Goal: Task Accomplishment & Management: Complete application form

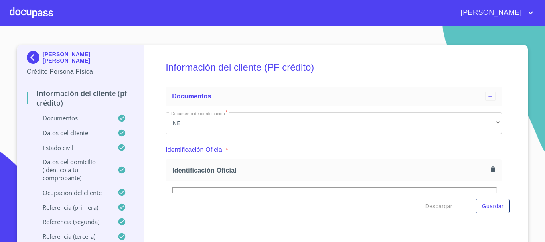
click at [30, 18] on div at bounding box center [31, 13] width 43 height 26
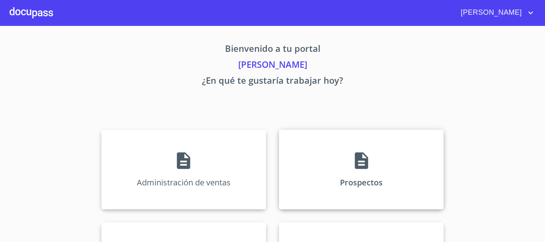
click at [354, 166] on icon at bounding box center [360, 160] width 13 height 17
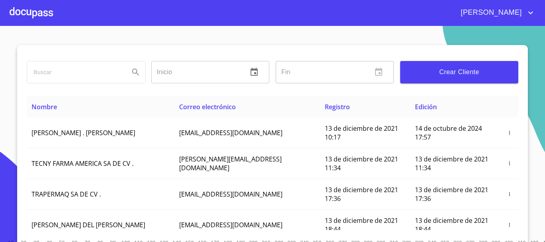
click at [449, 67] on span "Crear Cliente" at bounding box center [458, 72] width 105 height 11
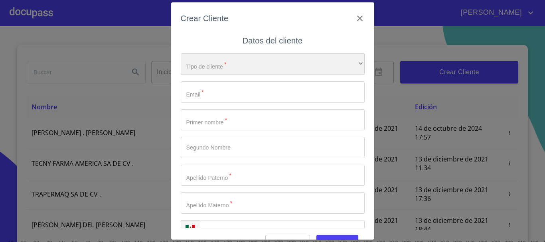
click at [238, 64] on div "​" at bounding box center [273, 64] width 184 height 22
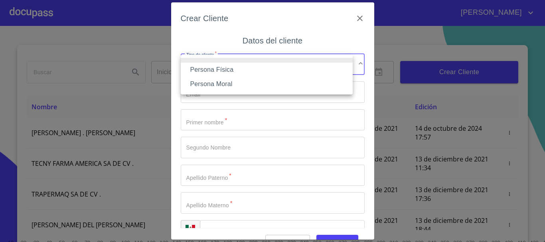
click at [234, 69] on li "Persona Física" at bounding box center [267, 70] width 172 height 14
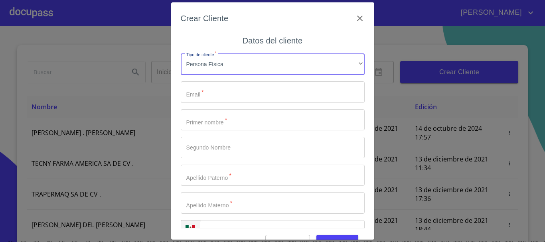
click at [229, 89] on input "Tipo de cliente   *" at bounding box center [273, 92] width 184 height 22
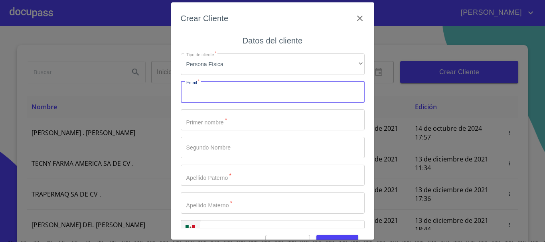
click at [209, 93] on input "Tipo de cliente   *" at bounding box center [273, 92] width 184 height 22
type input "[EMAIL_ADDRESS][DOMAIN_NAME]"
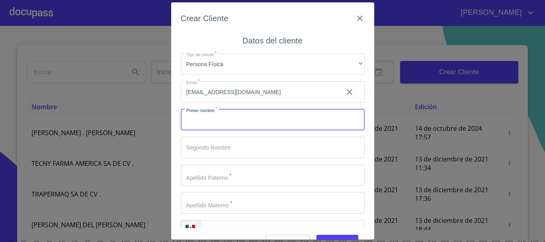
click at [208, 117] on input "Tipo de cliente   *" at bounding box center [273, 120] width 184 height 22
type input "j"
type input "[PERSON_NAME]"
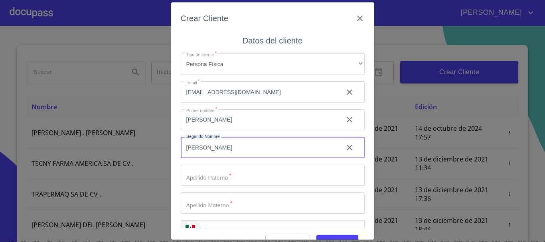
type input "[PERSON_NAME]"
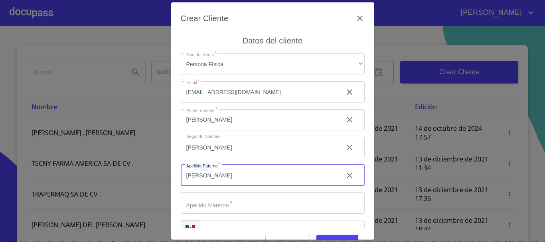
type input "[PERSON_NAME]"
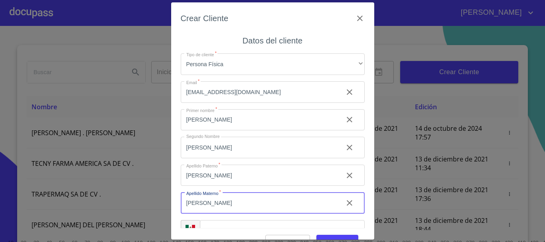
type input "[PERSON_NAME]"
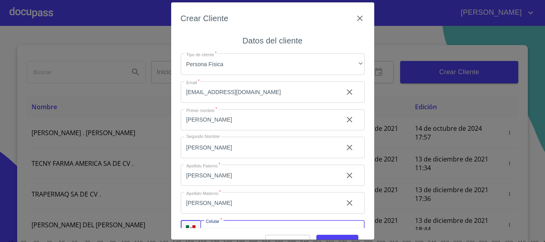
scroll to position [14, 0]
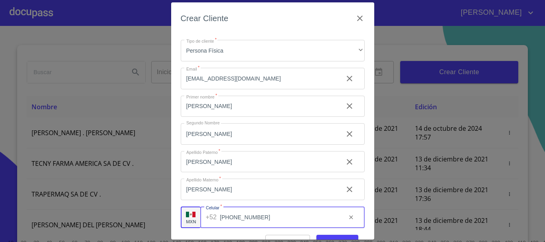
click at [274, 218] on input "[PHONE_NUMBER]" at bounding box center [280, 218] width 120 height 22
type input "[PHONE_NUMBER]"
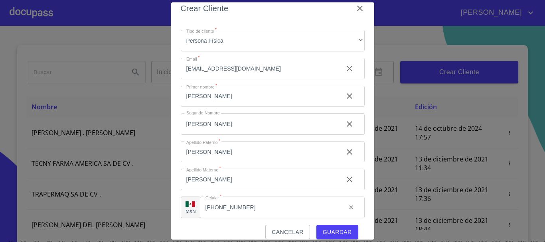
click at [331, 231] on span "Guardar" at bounding box center [337, 232] width 29 height 10
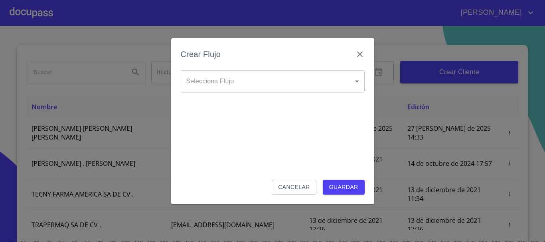
click at [241, 88] on body "[PERSON_NAME] ​ Fin ​ Crear Cliente Nombre Correo electrónico Registro Edición …" at bounding box center [272, 121] width 545 height 242
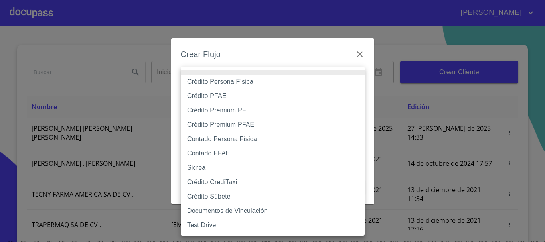
click at [242, 81] on li "Crédito Persona Física" at bounding box center [273, 82] width 184 height 14
type input "61b033e49b8c202ad5bb7912"
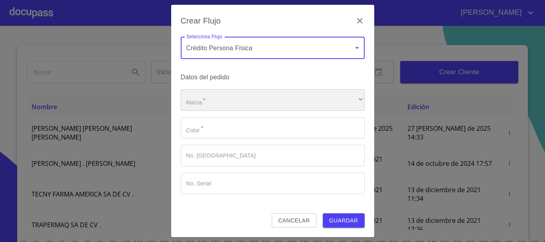
click at [224, 97] on div "​" at bounding box center [273, 100] width 184 height 22
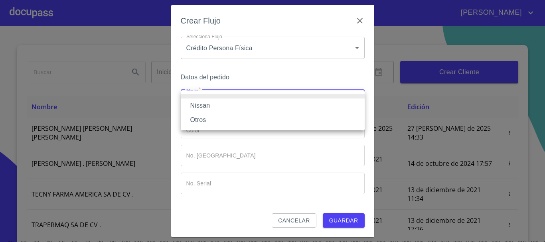
click at [218, 105] on li "Nissan" at bounding box center [273, 105] width 184 height 14
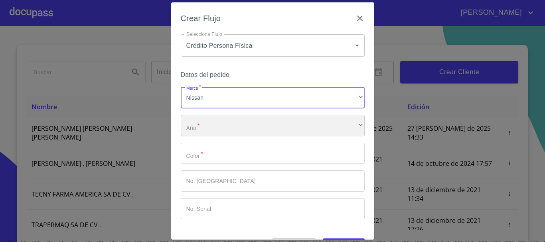
click at [203, 130] on div "​" at bounding box center [273, 126] width 184 height 22
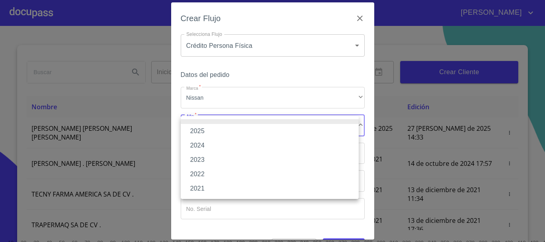
click at [201, 133] on li "2025" at bounding box center [270, 131] width 178 height 14
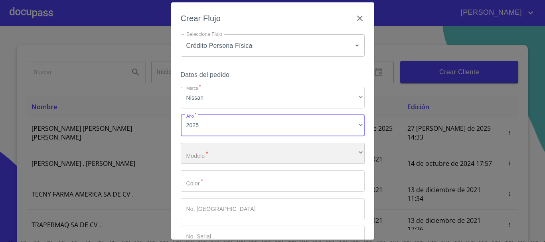
click at [207, 148] on div "​" at bounding box center [273, 154] width 184 height 22
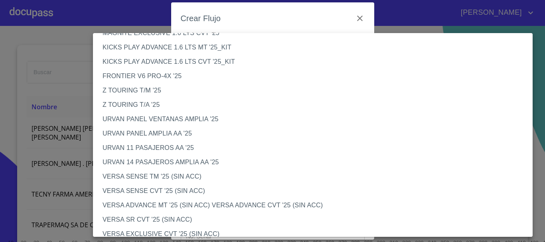
scroll to position [239, 0]
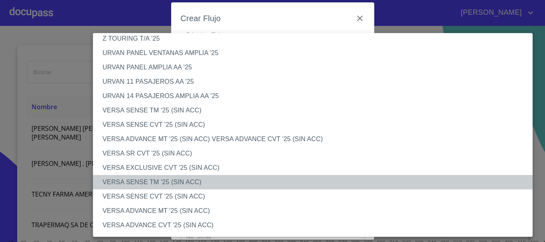
click at [195, 182] on li "VERSA SENSE TM '25 (SIN ACC)" at bounding box center [315, 182] width 445 height 14
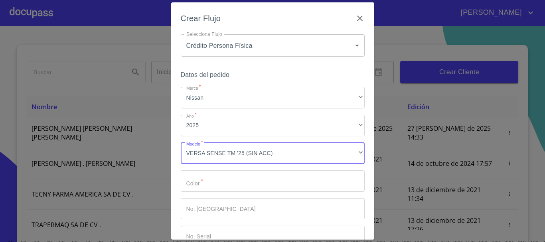
click at [202, 186] on input "Marca   *" at bounding box center [273, 181] width 184 height 22
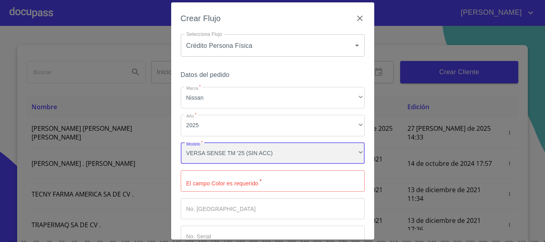
click at [254, 157] on div "VERSA SENSE TM '25 (SIN ACC)" at bounding box center [273, 154] width 184 height 22
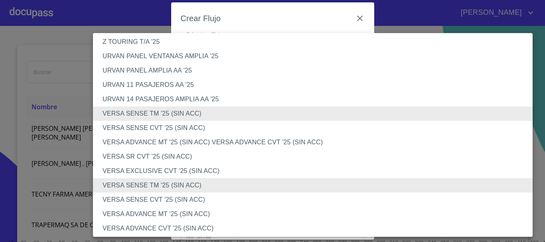
scroll to position [295, 0]
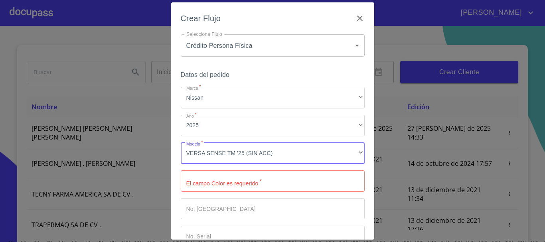
click at [208, 186] on input "Marca   *" at bounding box center [273, 181] width 184 height 22
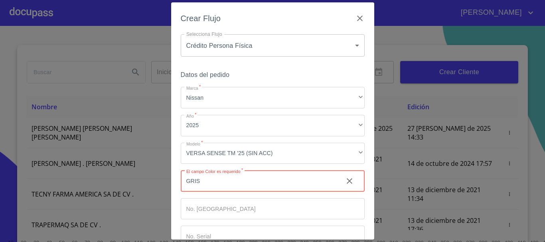
type input "GRIS"
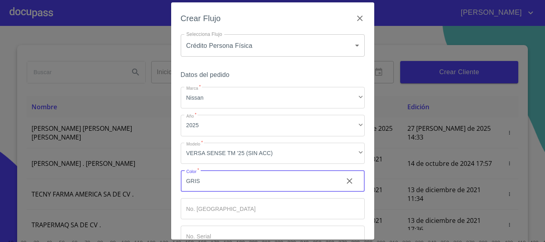
drag, startPoint x: 218, startPoint y: 187, endPoint x: 179, endPoint y: 186, distance: 39.1
click at [179, 186] on div "Crear Flujo Selecciona Flujo Crédito Persona Física 61b033e49b8c202ad5bb7912 Se…" at bounding box center [272, 120] width 203 height 237
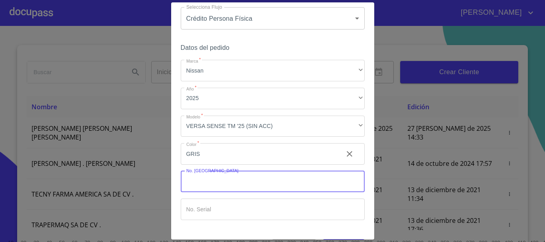
scroll to position [51, 0]
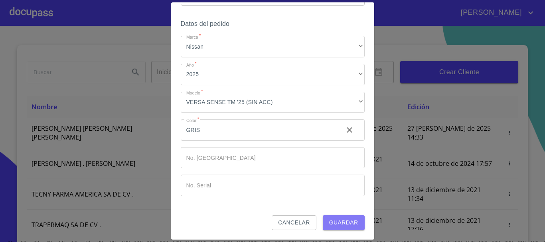
click at [343, 224] on span "Guardar" at bounding box center [343, 223] width 29 height 10
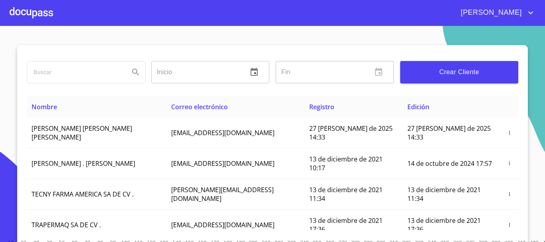
click at [31, 14] on div at bounding box center [31, 13] width 43 height 26
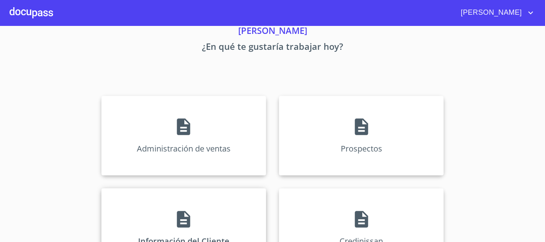
scroll to position [80, 0]
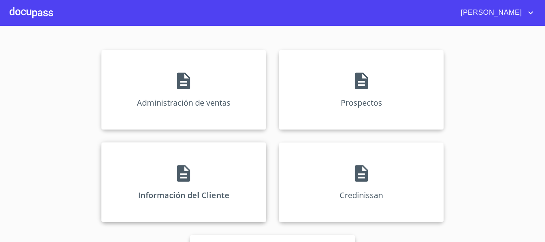
click at [173, 164] on icon at bounding box center [183, 173] width 20 height 20
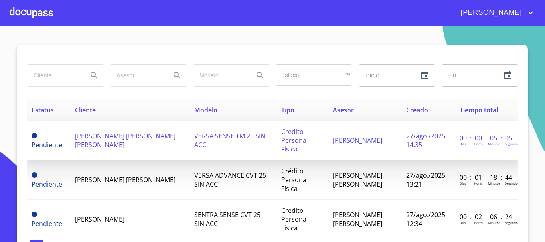
click at [104, 144] on span "[PERSON_NAME] [PERSON_NAME] [PERSON_NAME]" at bounding box center [125, 141] width 100 height 18
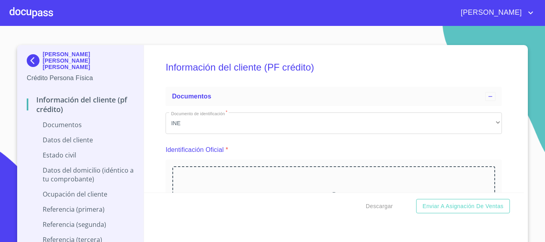
scroll to position [80, 0]
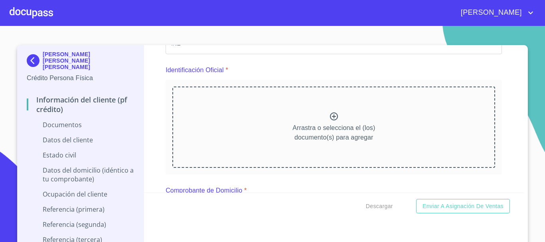
click at [329, 116] on icon at bounding box center [334, 117] width 10 height 10
click at [323, 48] on div "INE" at bounding box center [333, 44] width 336 height 22
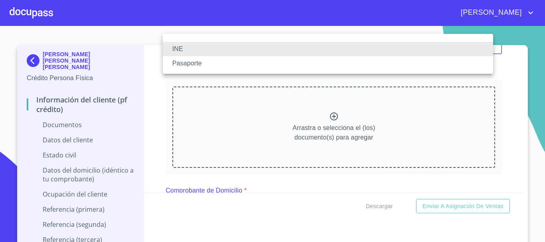
click at [146, 90] on div at bounding box center [272, 121] width 545 height 242
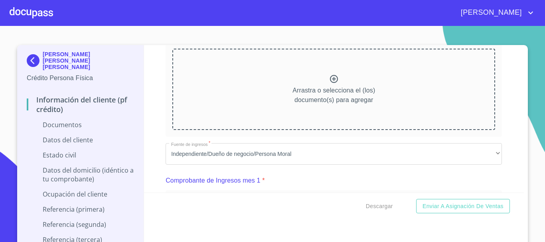
scroll to position [279, 0]
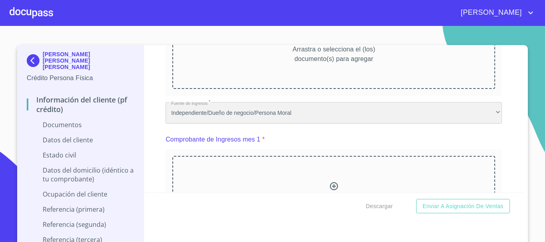
click at [229, 116] on div "Independiente/Dueño de negocio/Persona Moral" at bounding box center [333, 113] width 336 height 22
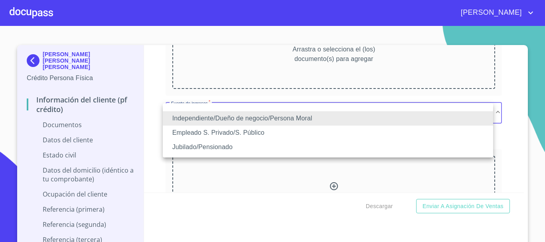
click at [228, 116] on li "Independiente/Dueño de negocio/Persona Moral" at bounding box center [328, 118] width 330 height 14
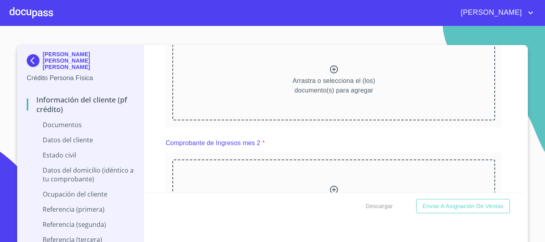
scroll to position [399, 0]
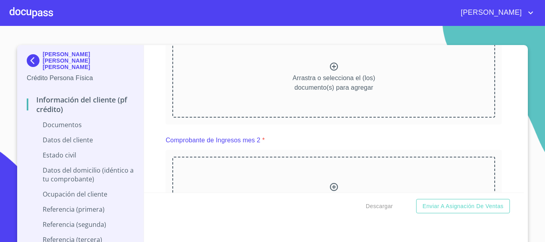
click at [330, 66] on icon at bounding box center [334, 67] width 8 height 8
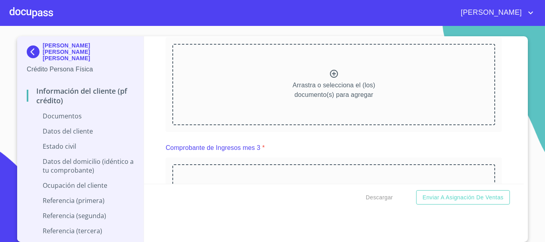
scroll to position [678, 0]
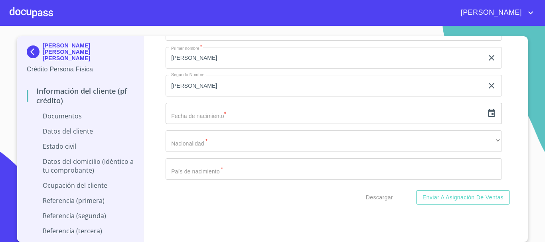
scroll to position [1076, 0]
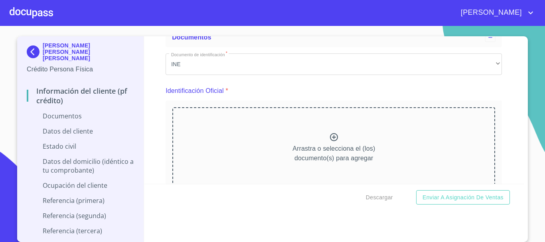
scroll to position [80, 0]
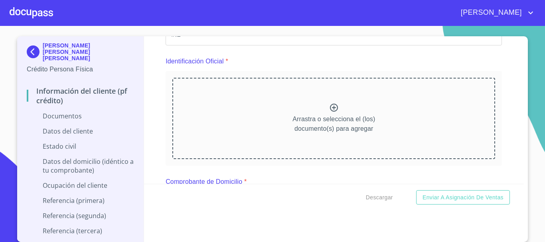
click at [329, 105] on icon at bounding box center [334, 108] width 10 height 10
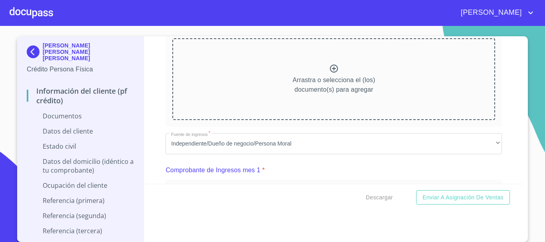
scroll to position [399, 0]
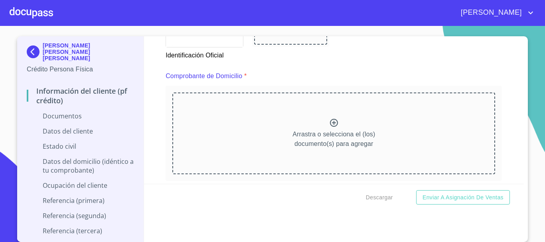
click at [329, 122] on icon at bounding box center [334, 123] width 10 height 10
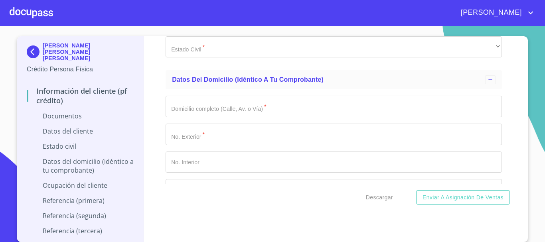
scroll to position [1754, 0]
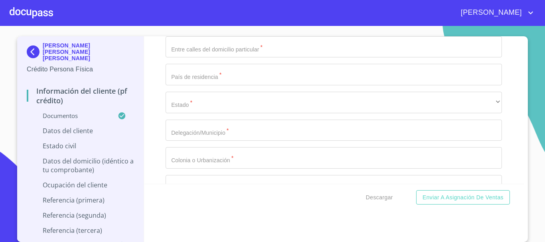
scroll to position [2312, 0]
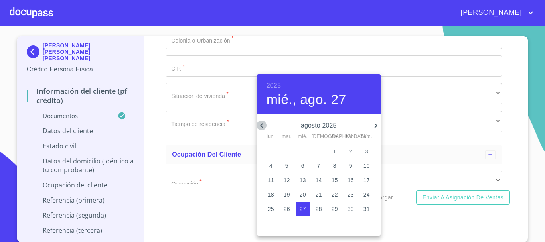
click at [265, 124] on icon "button" at bounding box center [262, 126] width 10 height 10
click at [274, 164] on span "5" at bounding box center [271, 166] width 14 height 8
click at [275, 87] on h6 "2025" at bounding box center [273, 85] width 14 height 11
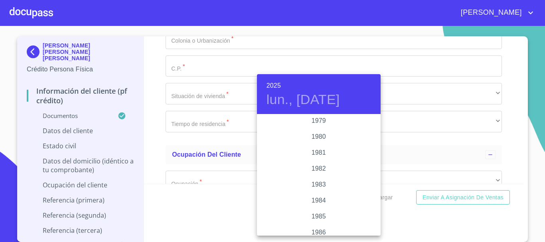
scroll to position [829, 0]
click at [316, 187] on div "1981" at bounding box center [319, 187] width 124 height 16
type input "5 de may. de 1981"
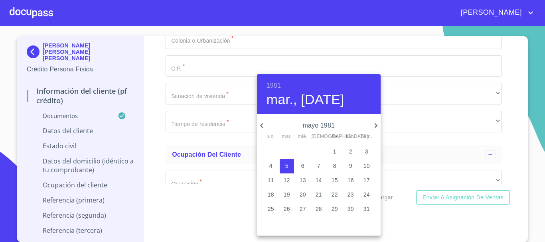
click at [506, 120] on div at bounding box center [272, 121] width 545 height 242
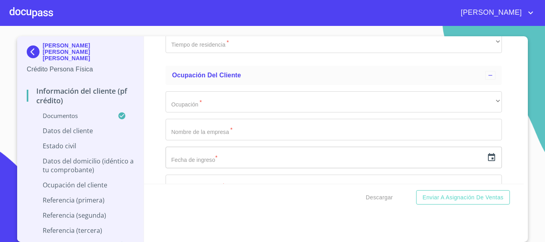
scroll to position [2392, 0]
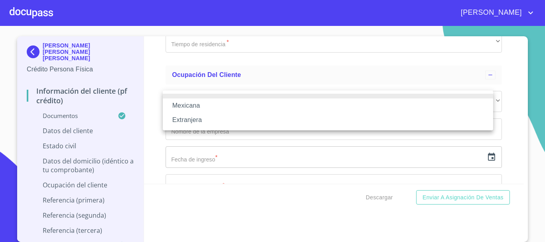
click at [195, 102] on li "Mexicana" at bounding box center [328, 105] width 330 height 14
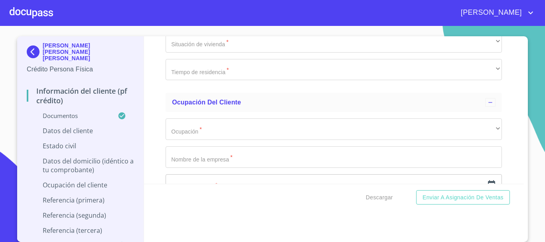
type input "[GEOGRAPHIC_DATA]"
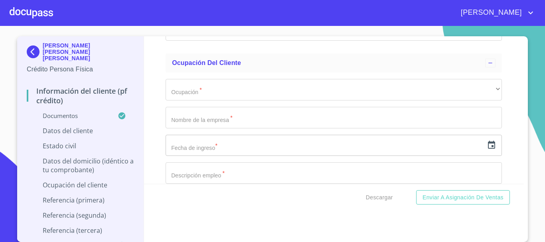
scroll to position [2472, 0]
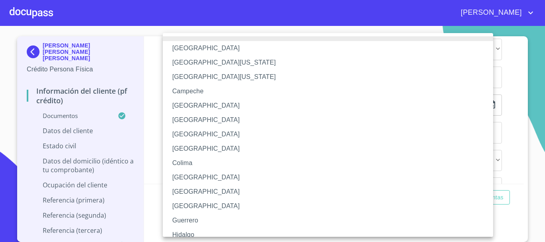
scroll to position [114, 0]
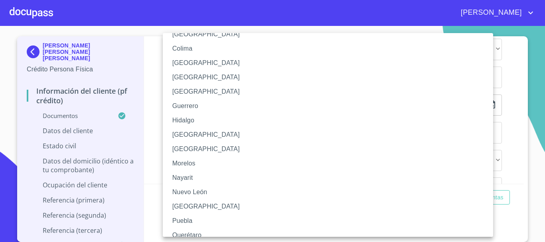
click at [182, 131] on li "[GEOGRAPHIC_DATA]" at bounding box center [331, 135] width 336 height 14
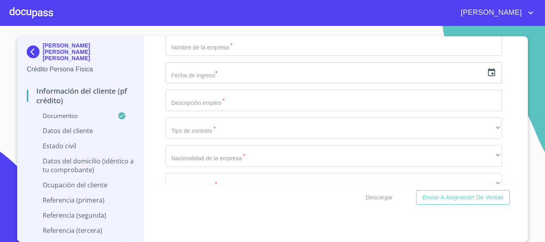
scroll to position [2432, 0]
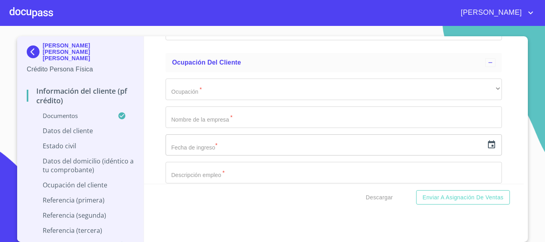
type input "GALA810505HJCRPL03"
type input "GALA810505RI4"
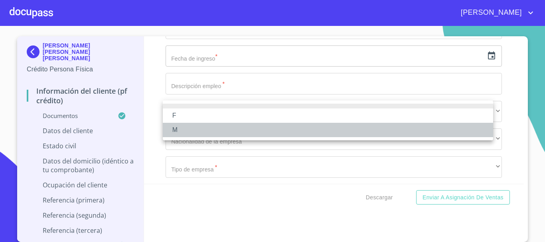
click at [220, 131] on li "M" at bounding box center [328, 130] width 330 height 14
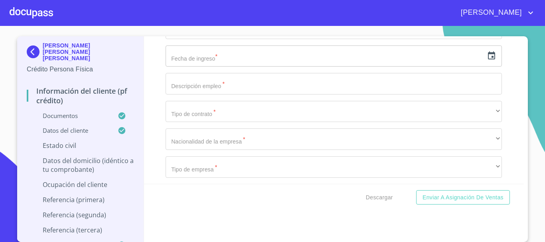
type input "2131452765"
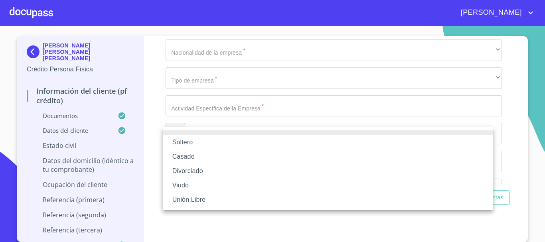
click at [204, 152] on li "Casado" at bounding box center [328, 157] width 330 height 14
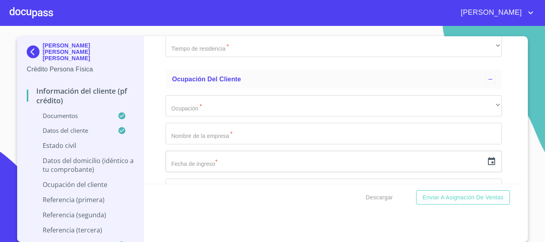
scroll to position [2689, 0]
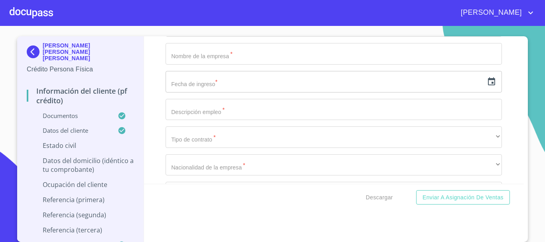
type input "ALEJANDRA"
type input "JAZMIN"
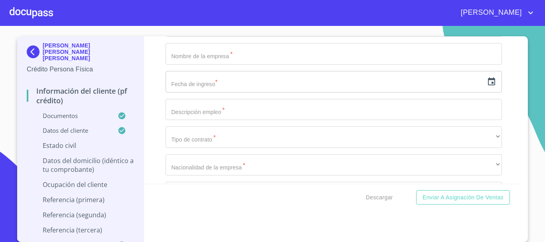
type input "[PERSON_NAME]"
type input "CERVANTES"
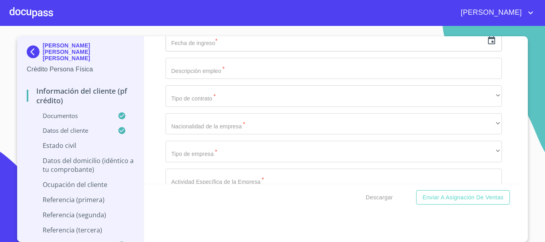
scroll to position [2769, 0]
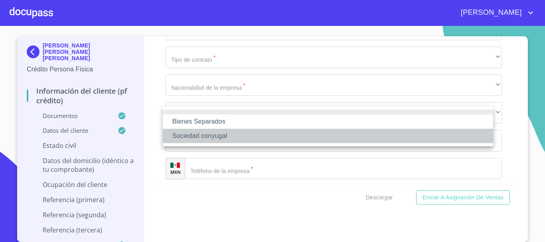
click at [203, 134] on li "Sociedad conyugal" at bounding box center [328, 136] width 330 height 14
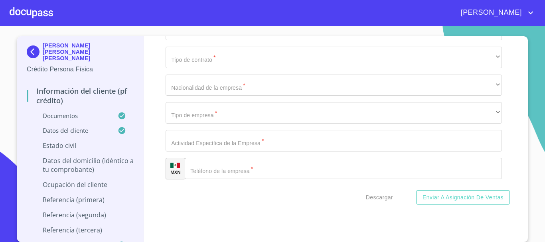
type input "4"
type input "19-12-9"
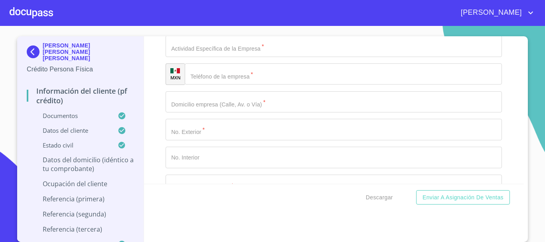
type input "[PERSON_NAME]"
type input "571"
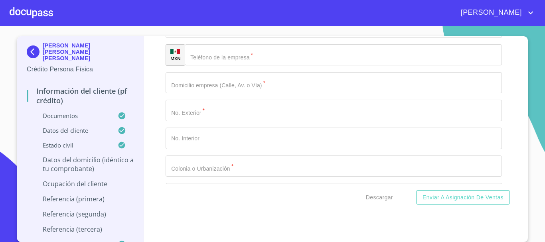
scroll to position [3002, 0]
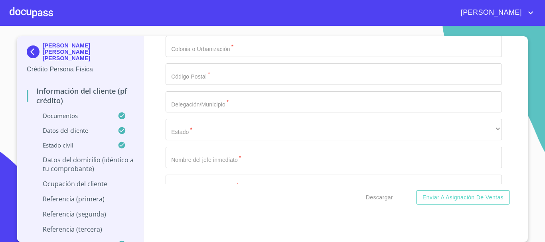
type input "[GEOGRAPHIC_DATA] Y [GEOGRAPHIC_DATA]"
type input "[GEOGRAPHIC_DATA]"
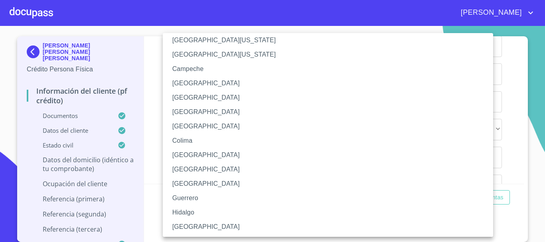
scroll to position [40, 0]
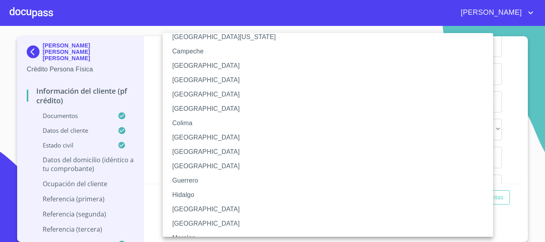
click at [194, 206] on li "[GEOGRAPHIC_DATA]" at bounding box center [331, 209] width 336 height 14
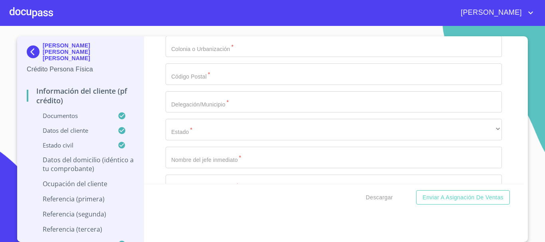
type input "ZAPOPAN"
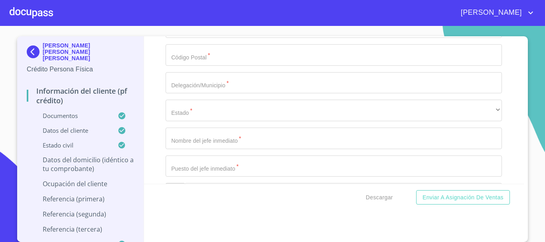
type input "EL MANTE"
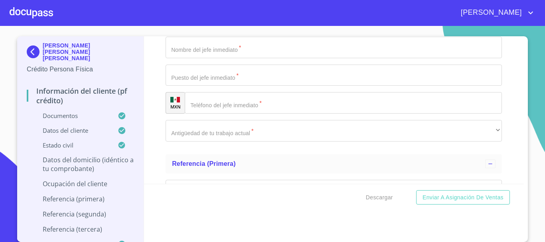
type input "45235"
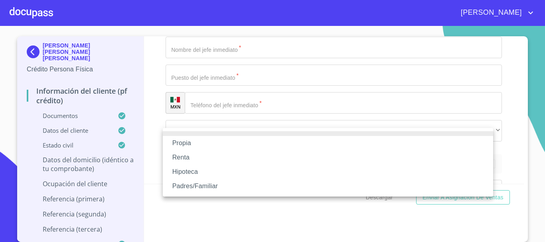
click at [199, 140] on li "Propia" at bounding box center [328, 143] width 330 height 14
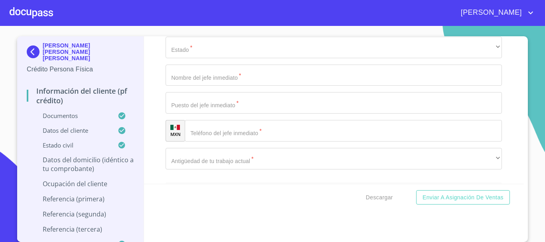
type input "$3,000,000"
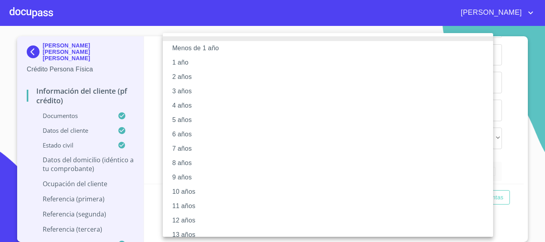
scroll to position [109, 0]
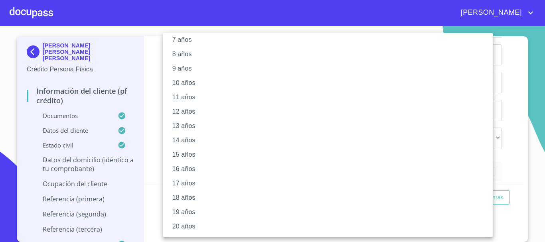
click at [185, 231] on li "20 años" at bounding box center [331, 226] width 336 height 14
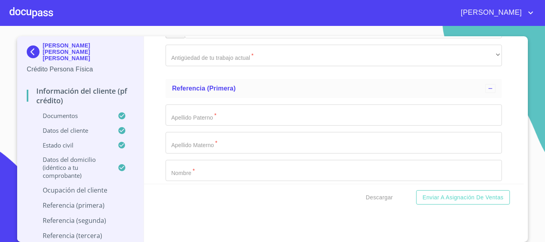
scroll to position [3252, 0]
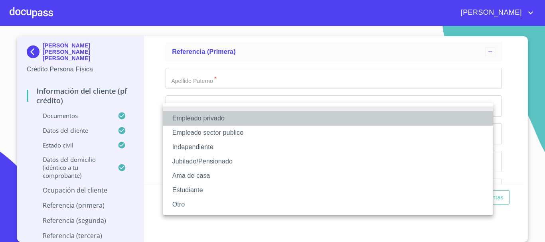
click at [196, 121] on li "Empleado privado" at bounding box center [328, 118] width 330 height 14
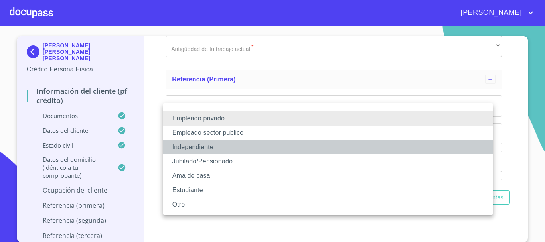
click at [194, 154] on li "Independiente" at bounding box center [328, 147] width 330 height 14
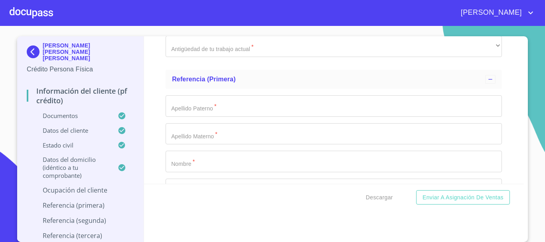
type input "38000"
type input "[PERSON_NAME] [PERSON_NAME] [PERSON_NAME]"
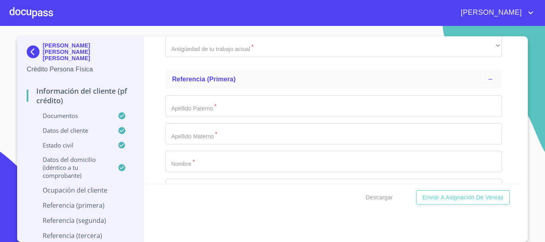
scroll to position [3338, 0]
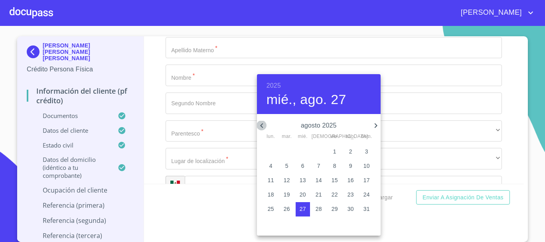
click at [264, 125] on icon "button" at bounding box center [262, 126] width 10 height 10
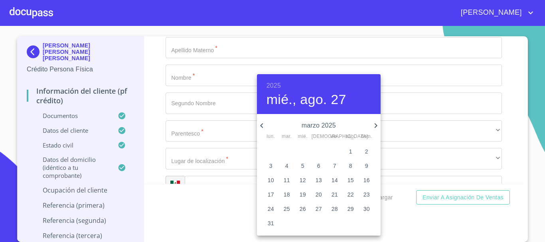
click at [264, 125] on icon "button" at bounding box center [262, 126] width 10 height 10
click at [352, 148] on p "1" at bounding box center [350, 152] width 3 height 8
click at [274, 81] on h6 "2025" at bounding box center [273, 85] width 14 height 11
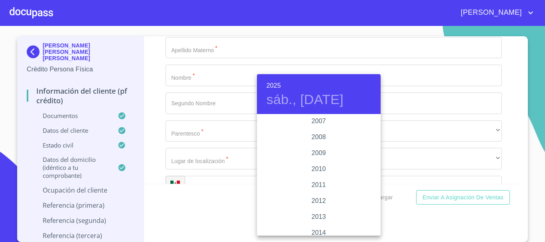
scroll to position [1308, 0]
click at [320, 169] on div "2010" at bounding box center [319, 171] width 124 height 16
type input "1 de feb. de 2010"
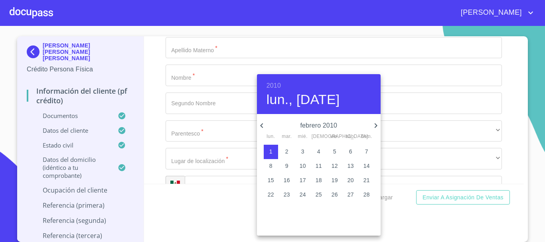
click at [504, 131] on div at bounding box center [272, 121] width 545 height 242
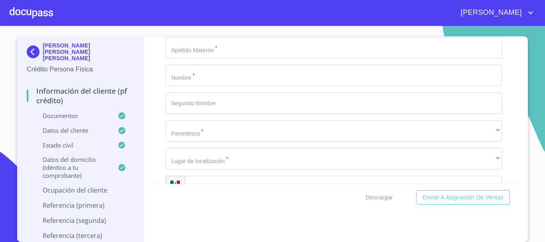
type input "O"
type input "TRANSPORTISTA"
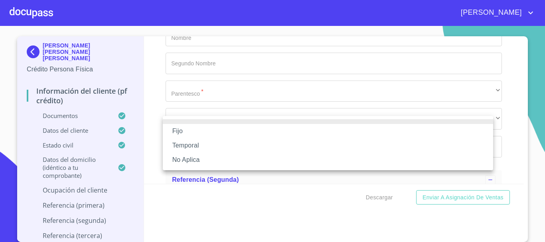
click at [195, 157] on li "No Aplica" at bounding box center [328, 160] width 330 height 14
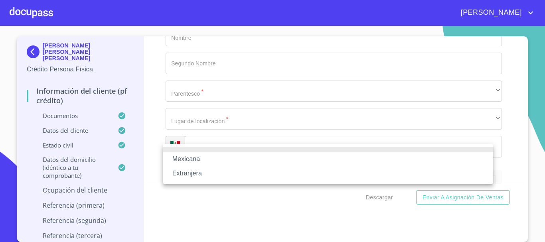
click at [222, 157] on li "Mexicana" at bounding box center [328, 159] width 330 height 14
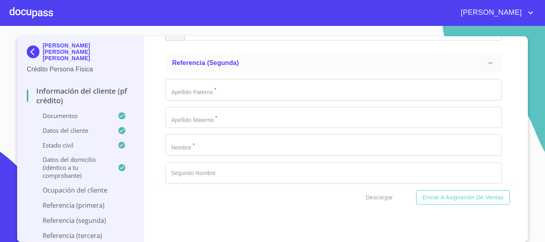
scroll to position [3498, 0]
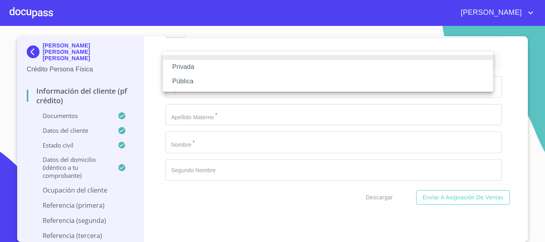
click at [211, 67] on li "Privada" at bounding box center [328, 67] width 330 height 14
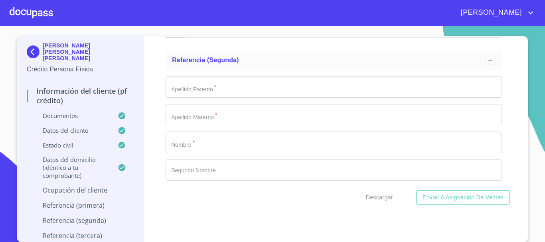
type input "TRANSPORTE DE CARGA PESADA"
type input "[PHONE_NUMBER]"
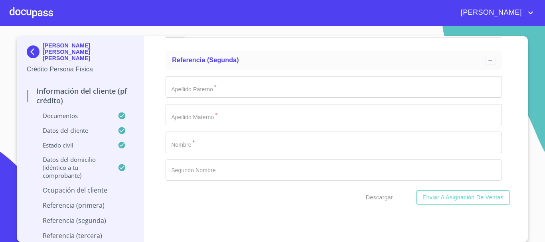
type input "CAMINO AL ESTABLO [GEOGRAPHIC_DATA][PERSON_NAME]"
type input "99"
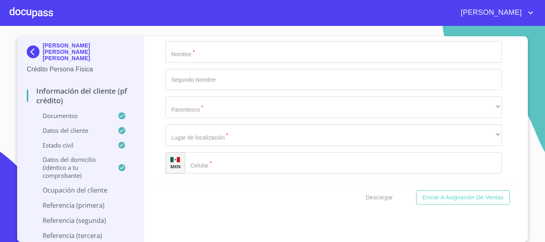
type input "A"
type input "EL MANTE"
type input "45235"
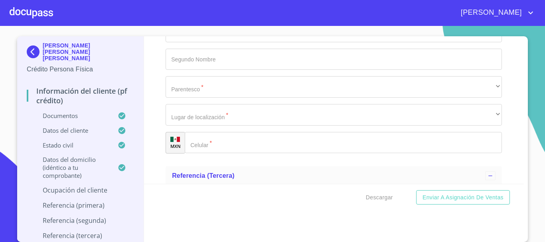
type input "ZAPOPAN"
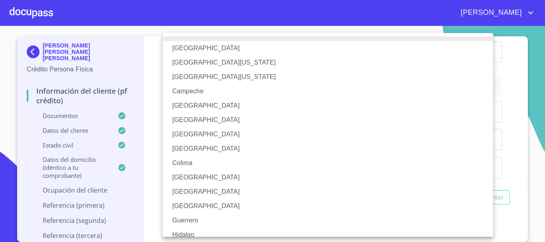
scroll to position [114, 0]
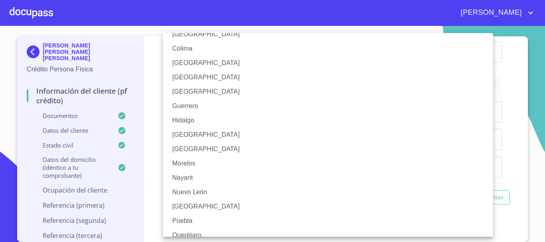
click at [221, 134] on li "[GEOGRAPHIC_DATA]" at bounding box center [331, 135] width 336 height 14
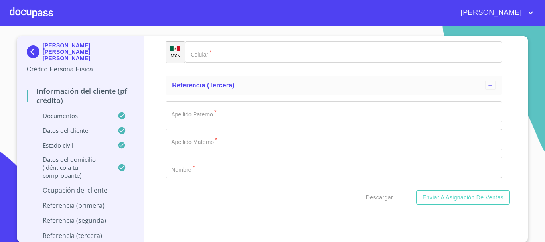
type input "[PERSON_NAME] [PERSON_NAME] [PERSON_NAME]"
type input "PROPIETARIO"
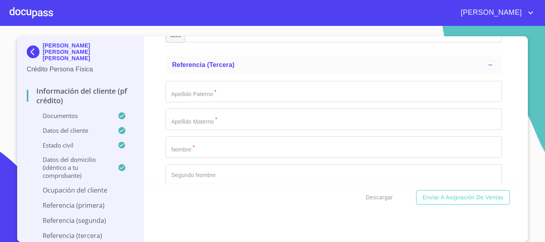
type input "[PHONE_NUMBER]"
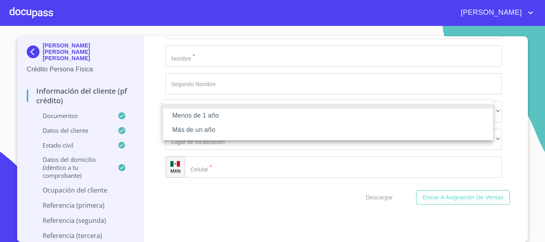
click at [211, 128] on li "Más de un año" at bounding box center [328, 130] width 330 height 14
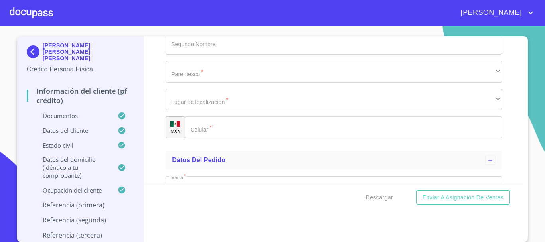
scroll to position [3890, 0]
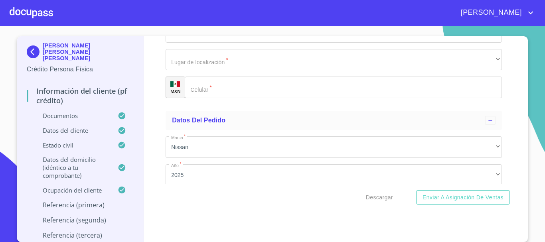
type input "[PERSON_NAME]"
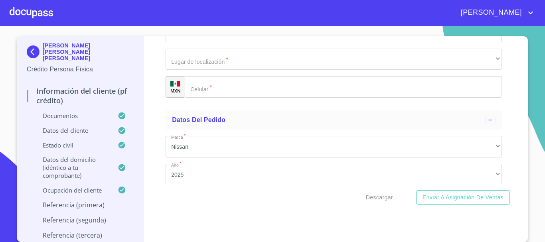
type input "[PERSON_NAME]"
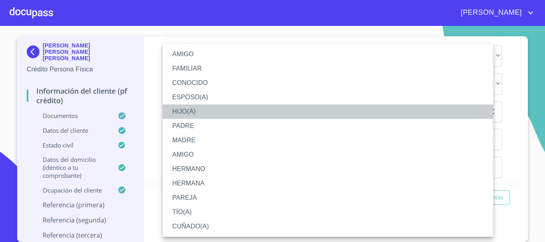
click at [202, 110] on li "HIJO(A)" at bounding box center [328, 111] width 330 height 14
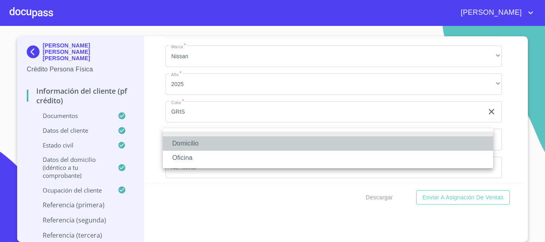
click at [197, 141] on li "Domicilio" at bounding box center [328, 143] width 330 height 14
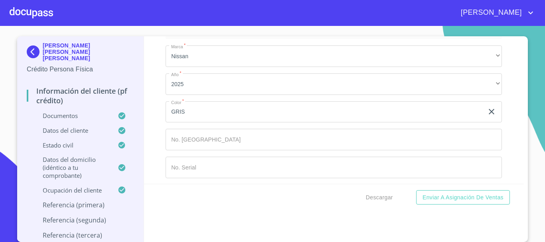
type input "[PHONE_NUMBER]"
type input "[PERSON_NAME]"
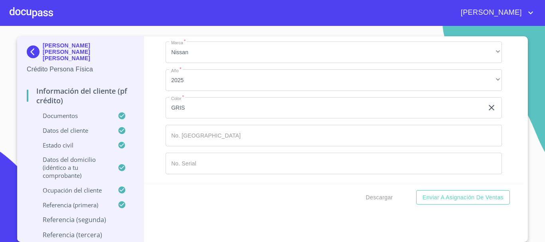
scroll to position [4117, 0]
type input "DE [DEMOGRAPHIC_DATA]"
type input "[PERSON_NAME]"
type input "DEL RIO"
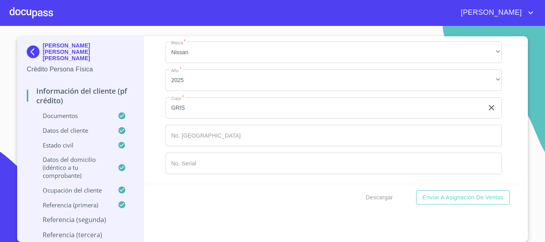
scroll to position [4197, 0]
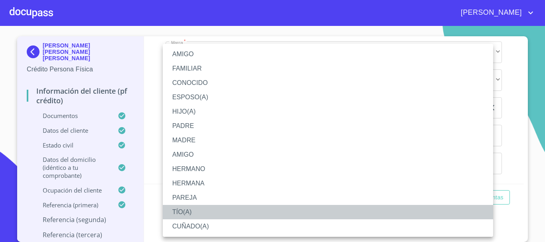
click at [201, 210] on li "TÍO(A)" at bounding box center [328, 212] width 330 height 14
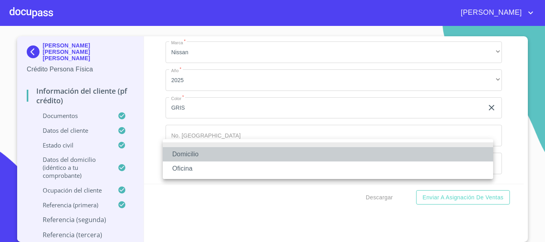
click at [198, 156] on li "Domicilio" at bounding box center [328, 154] width 330 height 14
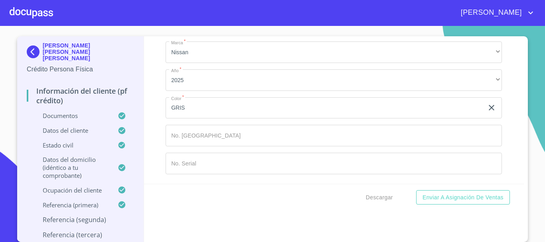
type input "[PHONE_NUMBER]"
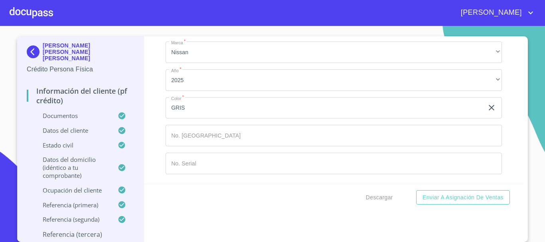
type input "a"
drag, startPoint x: 202, startPoint y: 128, endPoint x: 128, endPoint y: 129, distance: 73.8
click at [128, 129] on div "[PERSON_NAME] [PERSON_NAME] [PERSON_NAME] Crédito Persona Física Información de…" at bounding box center [270, 139] width 506 height 206
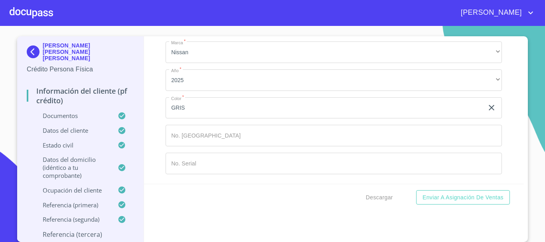
type input "[PERSON_NAME]"
type input "NAYELI"
type input "[PERSON_NAME]"
type input "CERVANTES"
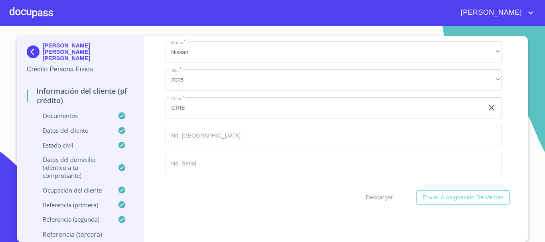
scroll to position [4436, 0]
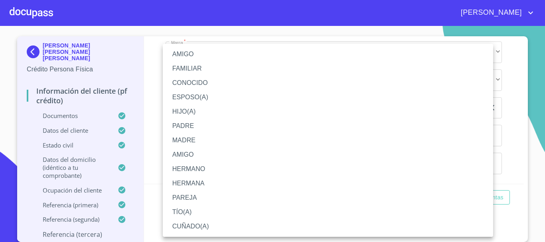
click at [189, 225] on li "CUÑADO(A)" at bounding box center [328, 226] width 330 height 14
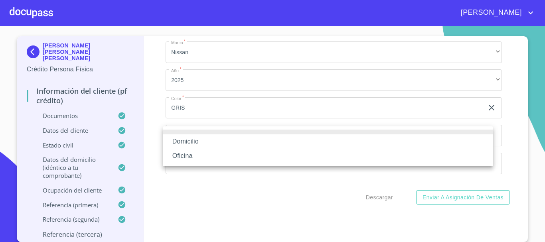
click at [203, 142] on li "Domicilio" at bounding box center [328, 141] width 330 height 14
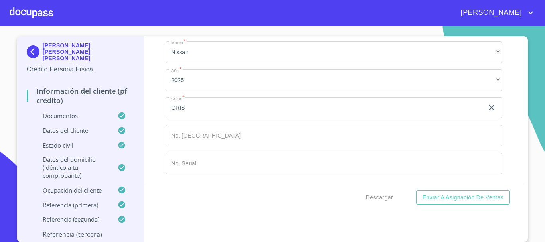
type input "[PHONE_NUMBER]"
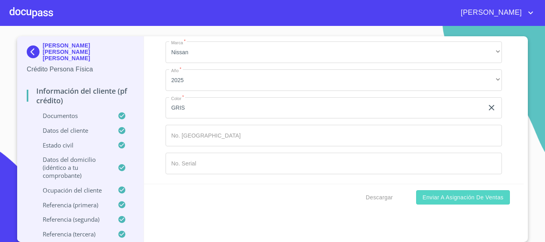
click at [450, 199] on span "Enviar a Asignación de Ventas" at bounding box center [462, 198] width 81 height 10
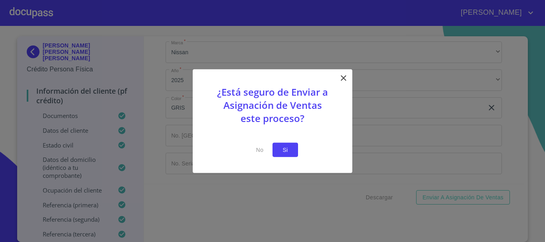
click at [287, 148] on span "Si" at bounding box center [285, 150] width 13 height 10
click at [282, 152] on span "Si" at bounding box center [285, 150] width 13 height 10
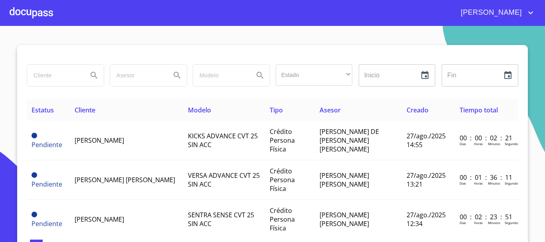
click at [37, 18] on div at bounding box center [31, 13] width 43 height 26
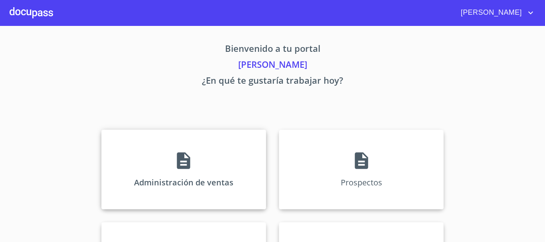
scroll to position [80, 0]
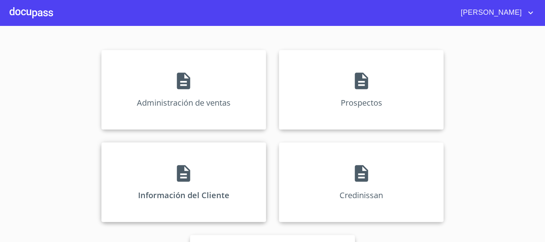
click at [180, 175] on icon at bounding box center [183, 173] width 20 height 20
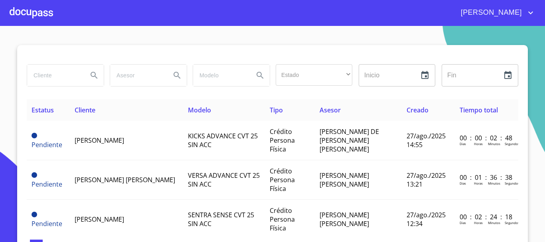
click at [76, 76] on input "search" at bounding box center [54, 76] width 54 height 22
click at [64, 83] on input "search" at bounding box center [54, 76] width 54 height 22
type input "[PERSON_NAME] [PERSON_NAME]"
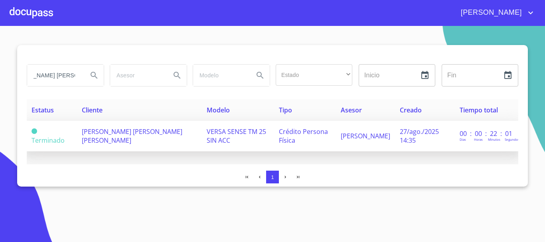
click at [118, 141] on td "[PERSON_NAME] [PERSON_NAME] [PERSON_NAME]" at bounding box center [139, 136] width 125 height 31
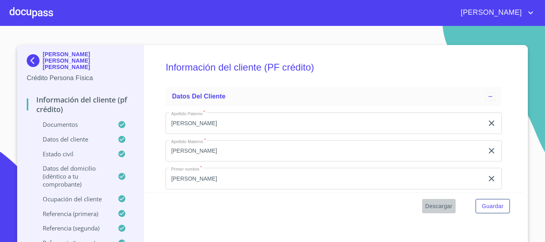
click at [439, 206] on span "Descargar" at bounding box center [438, 206] width 27 height 10
